Goal: Information Seeking & Learning: Learn about a topic

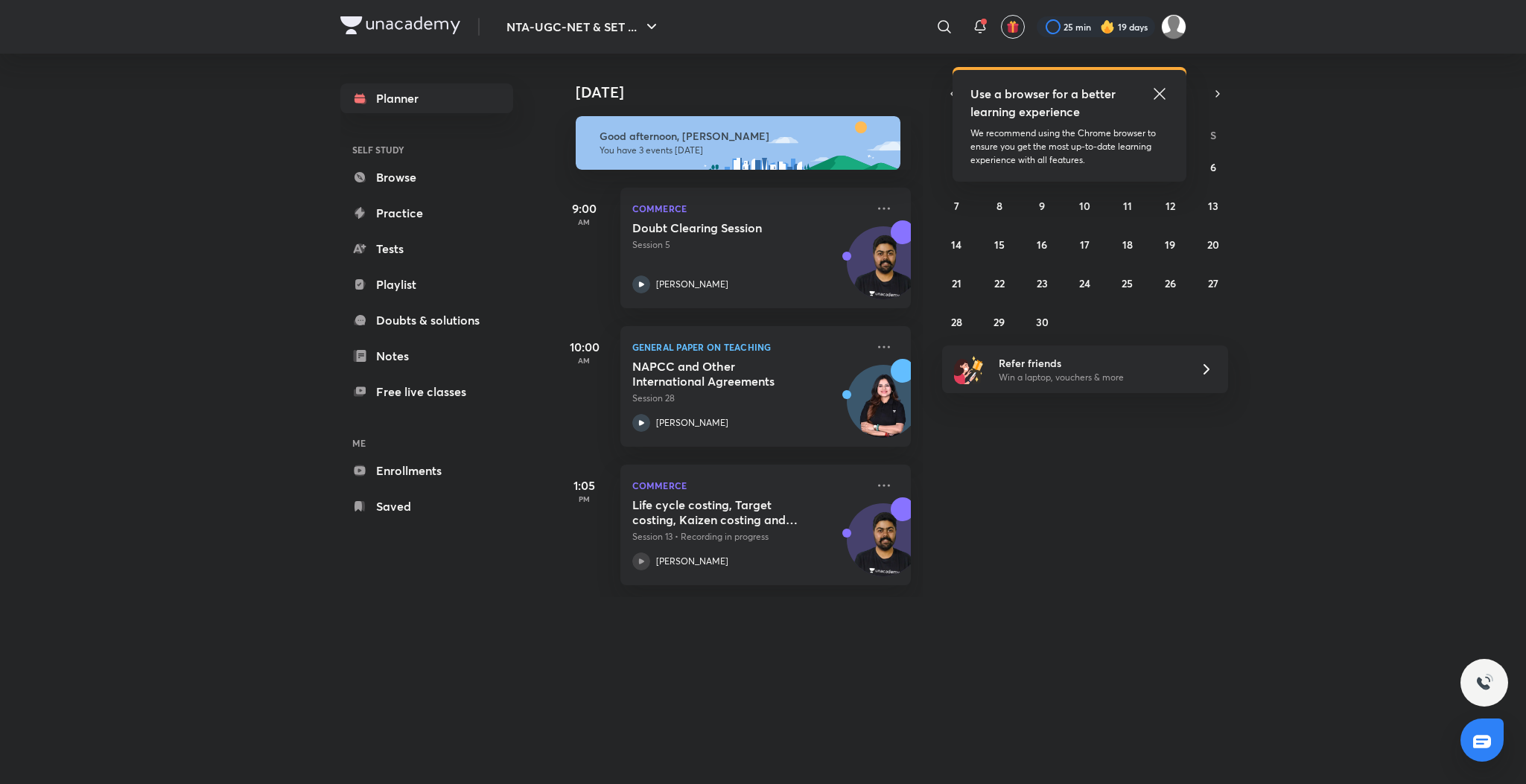
click at [1158, 89] on icon at bounding box center [1159, 94] width 17 height 17
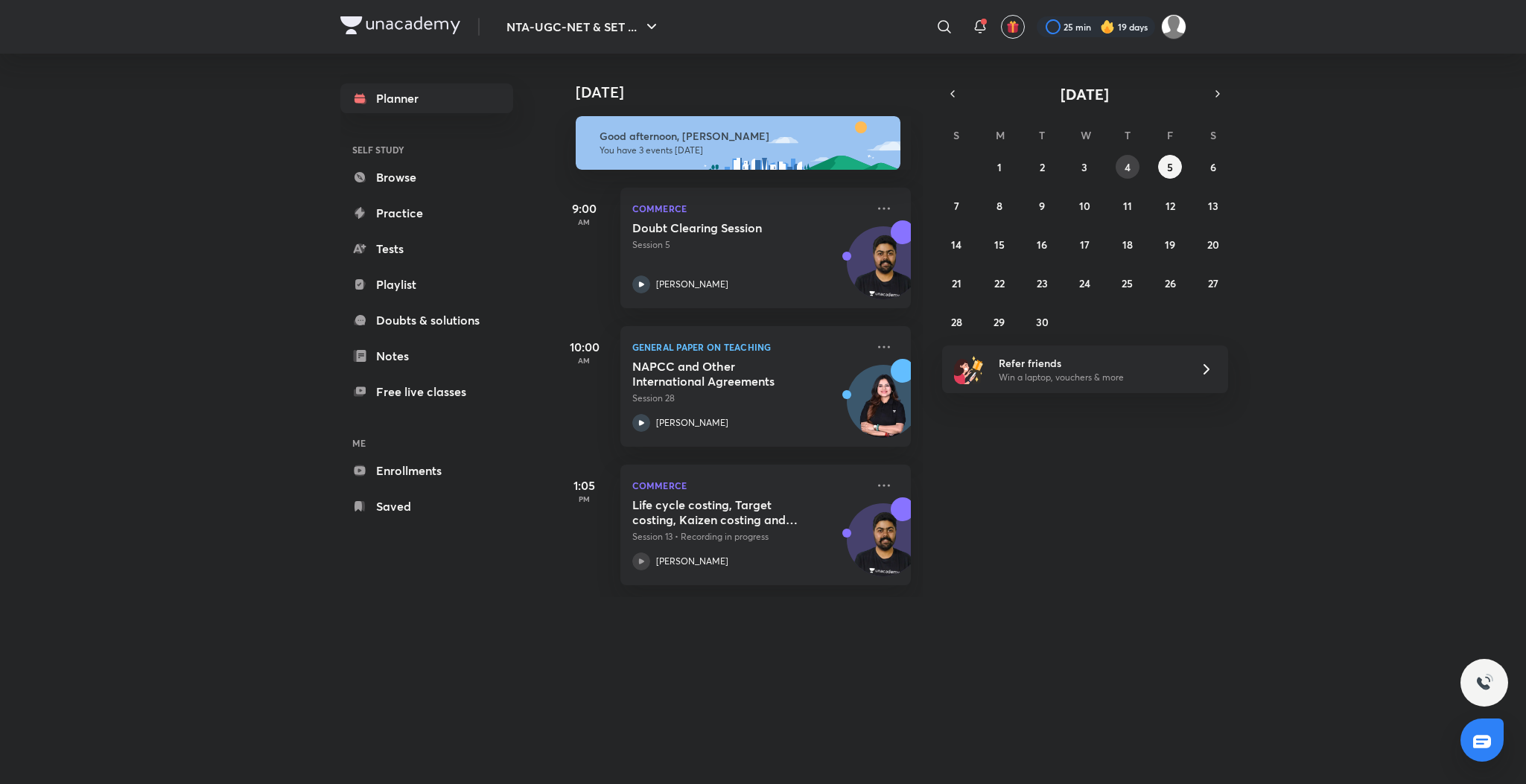
click at [1125, 177] on button "4" at bounding box center [1126, 166] width 24 height 24
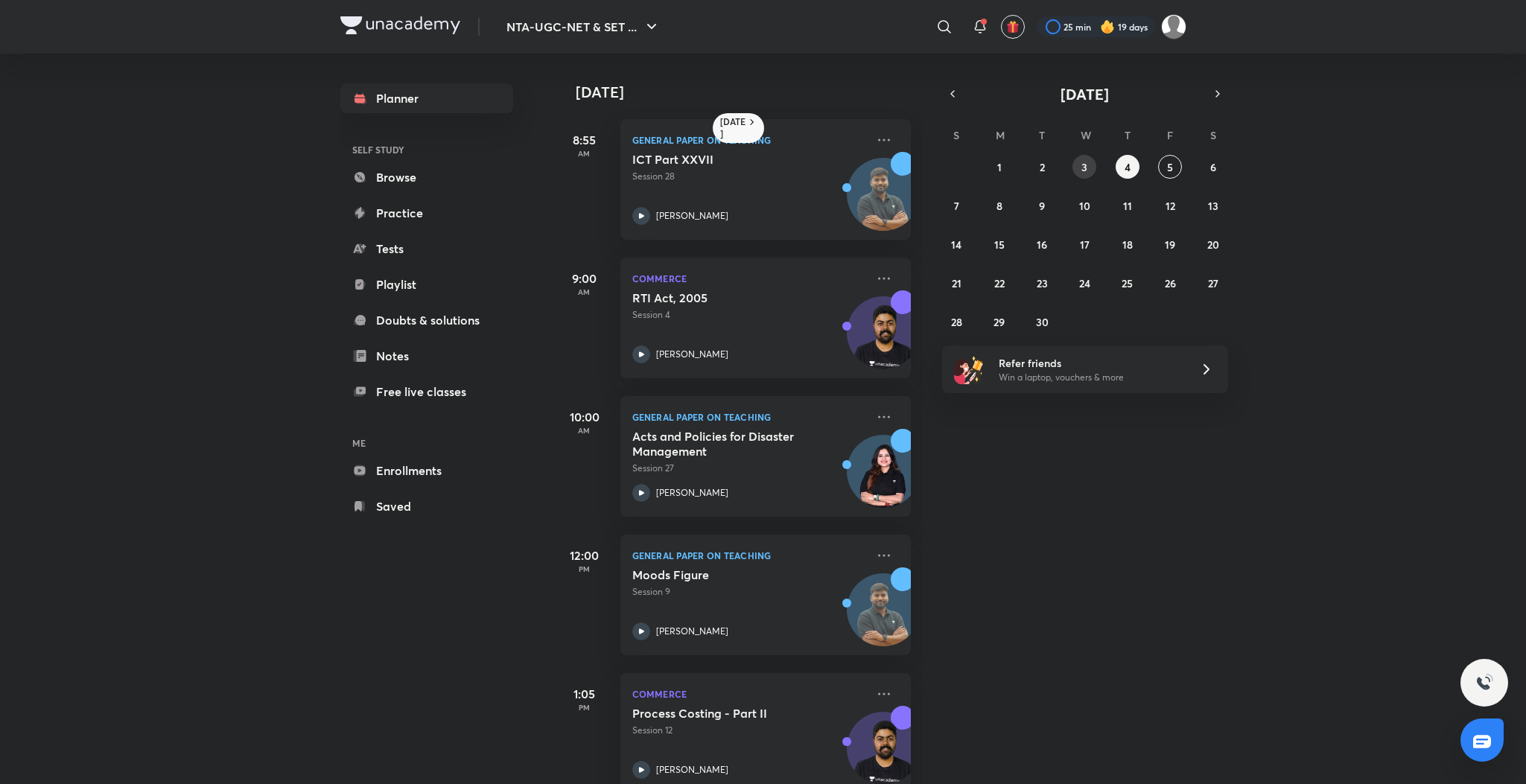
click at [1085, 172] on abbr "3" at bounding box center [1084, 167] width 6 height 14
click at [645, 762] on icon at bounding box center [641, 769] width 17 height 17
